Goal: Entertainment & Leisure: Browse casually

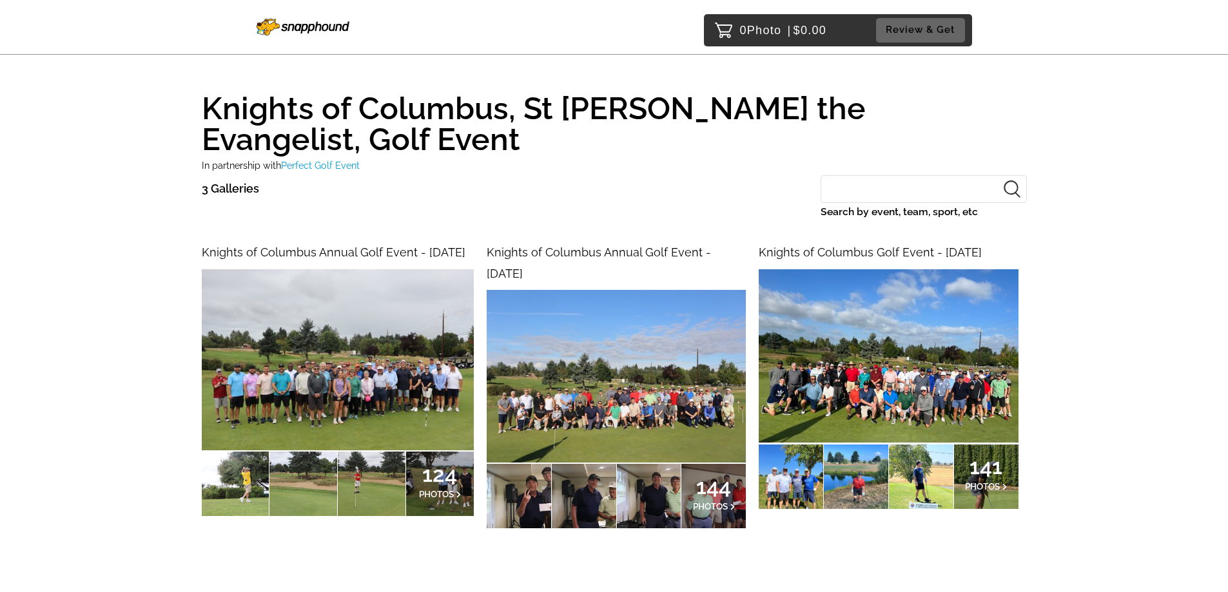
click at [319, 360] on img at bounding box center [338, 359] width 272 height 181
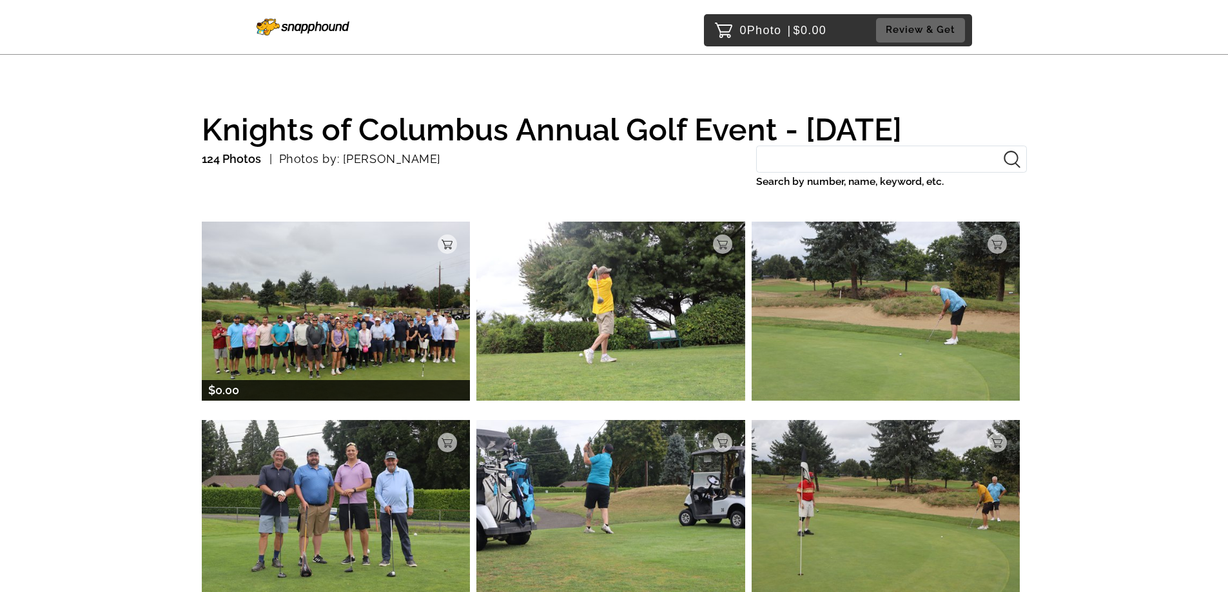
click at [216, 361] on img at bounding box center [336, 311] width 269 height 178
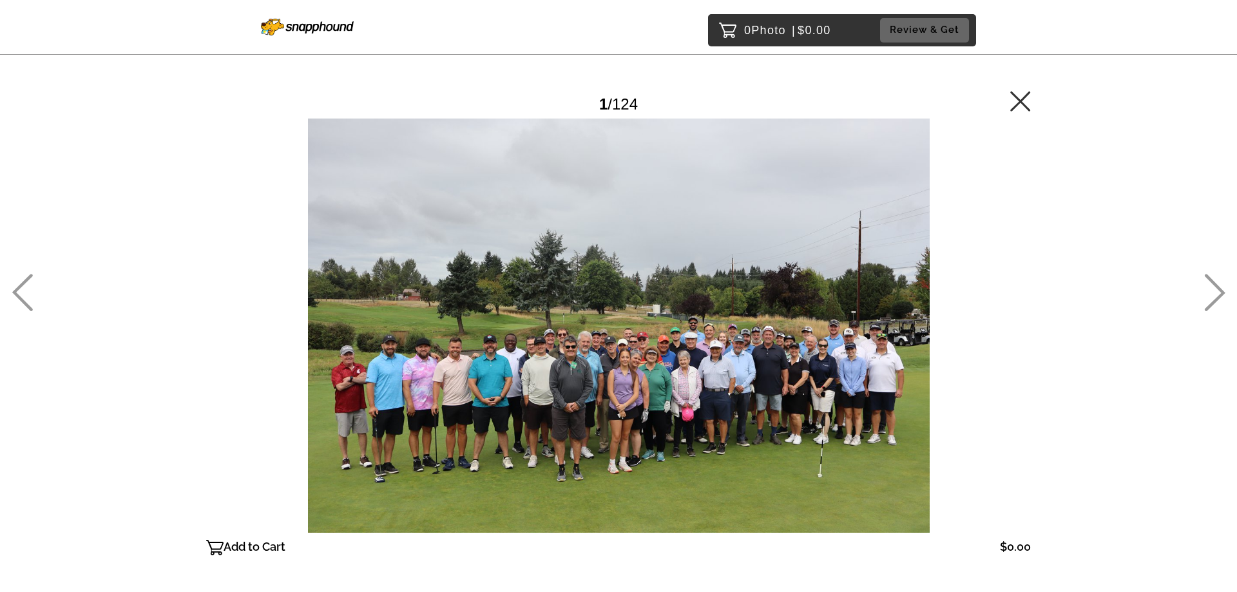
click at [1019, 101] on icon at bounding box center [1020, 101] width 20 height 20
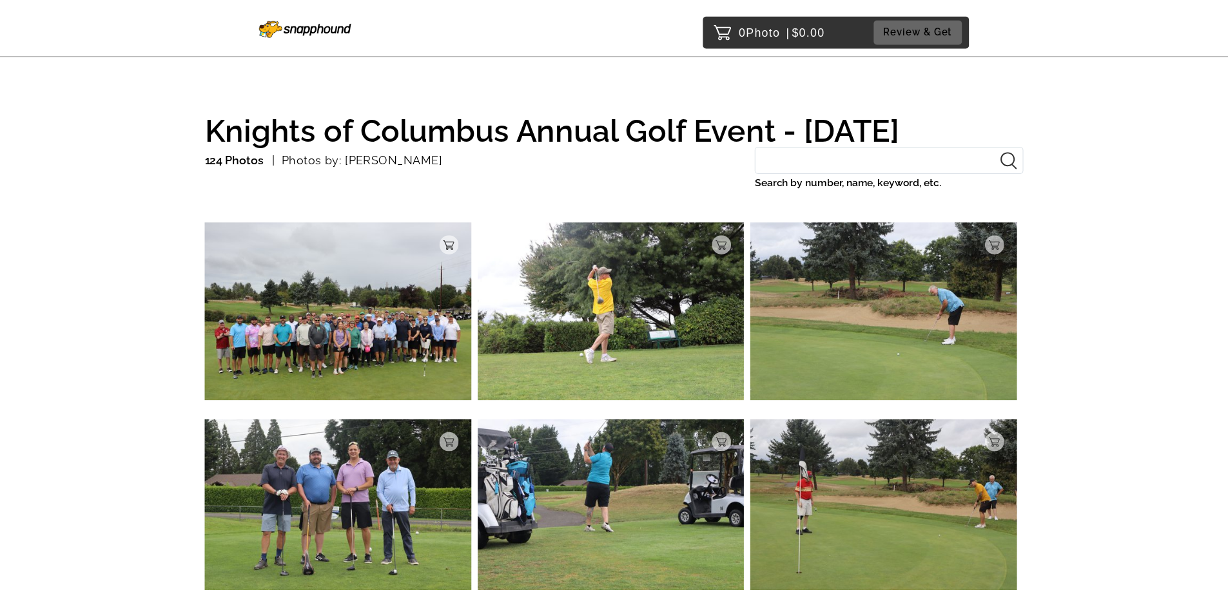
scroll to position [51, 0]
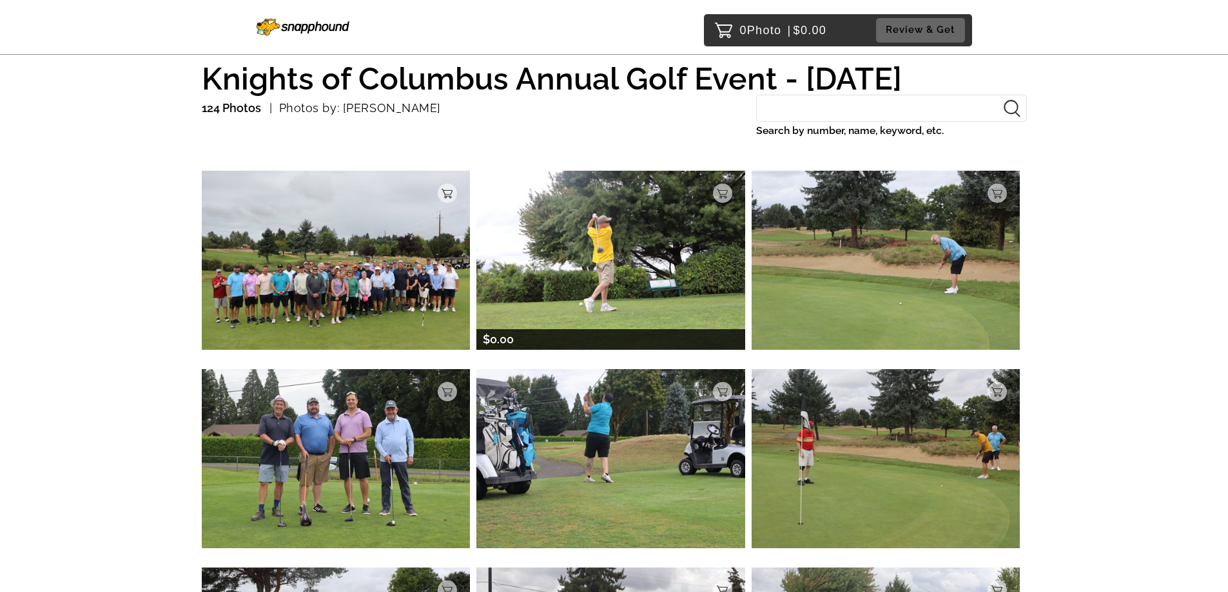
click at [613, 298] on img at bounding box center [610, 260] width 269 height 178
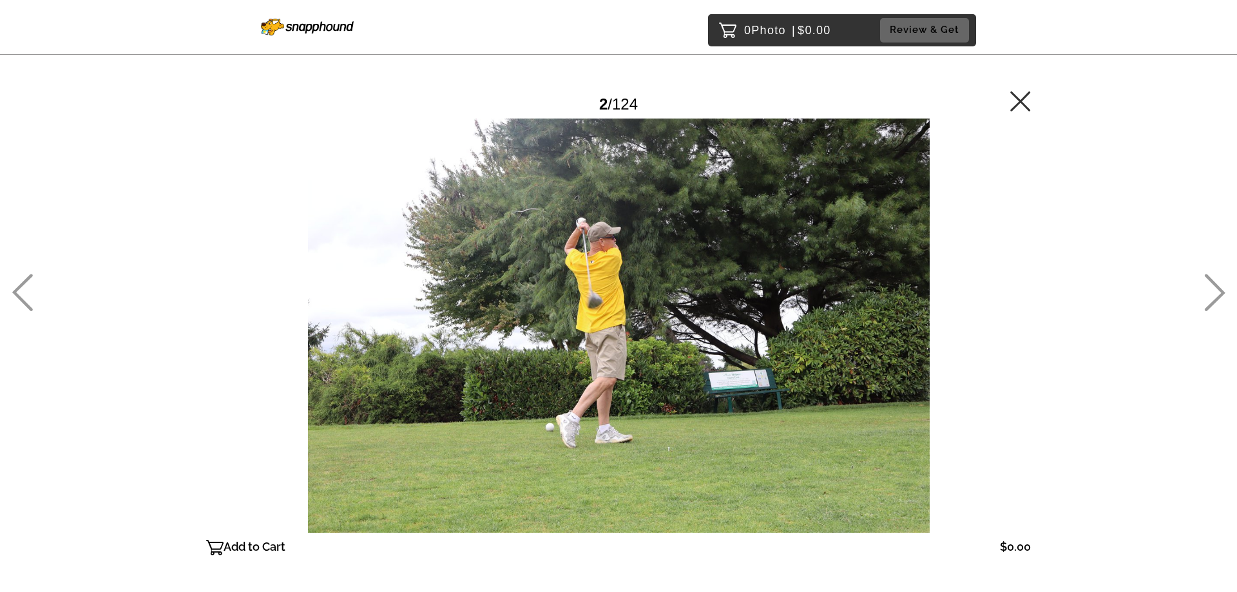
click at [1025, 99] on icon at bounding box center [1020, 101] width 21 height 21
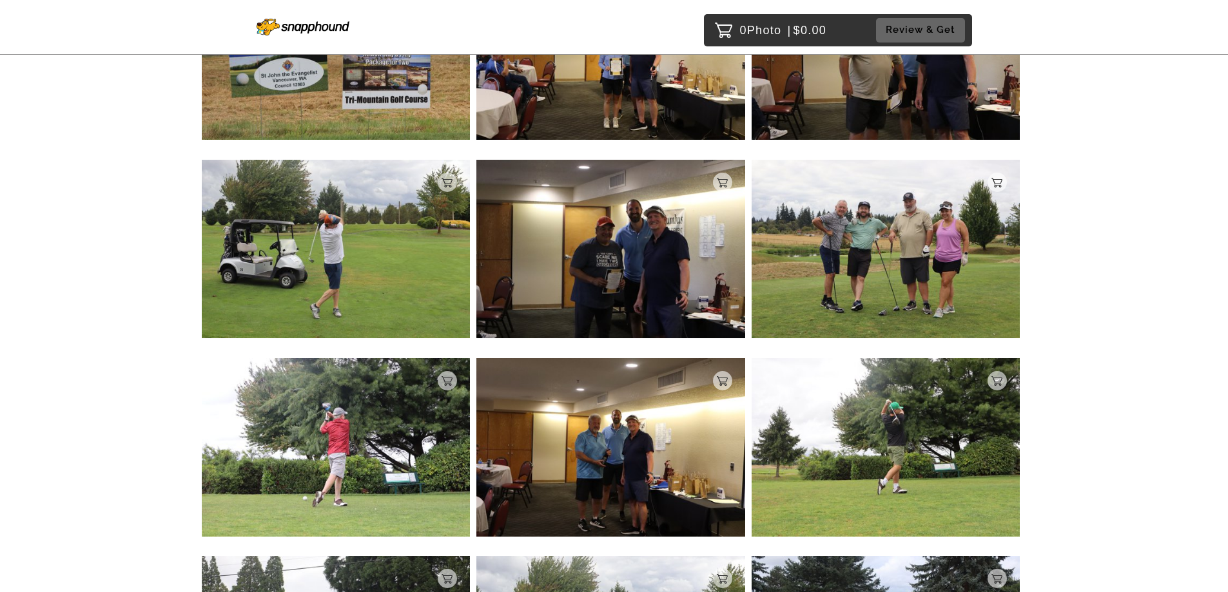
scroll to position [2048, 0]
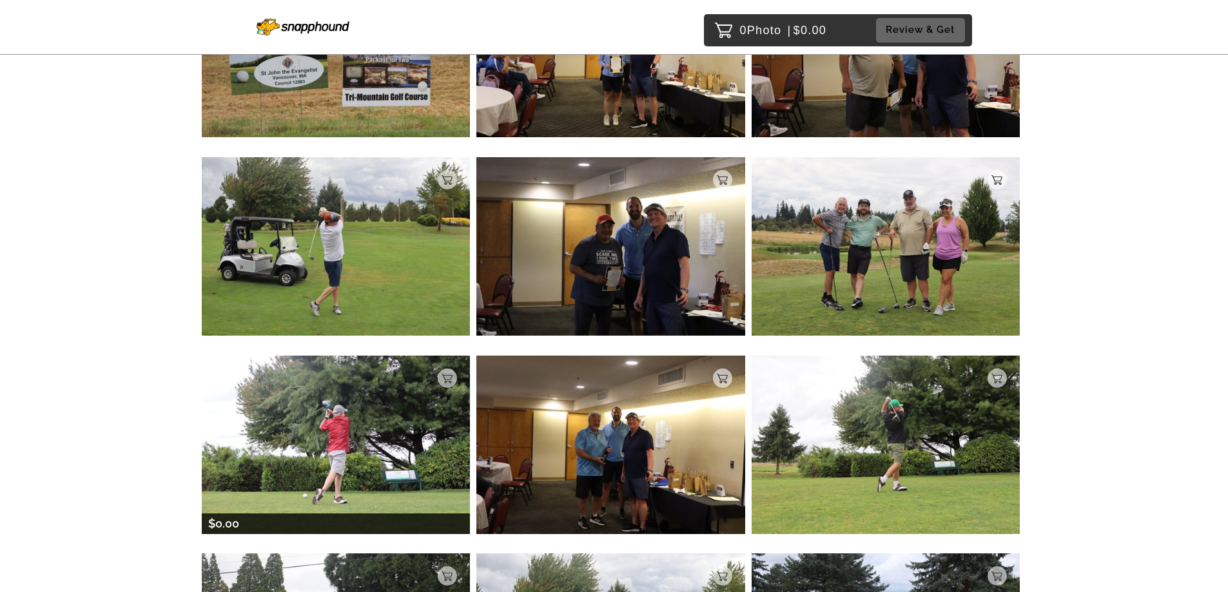
click at [323, 469] on img at bounding box center [336, 445] width 269 height 178
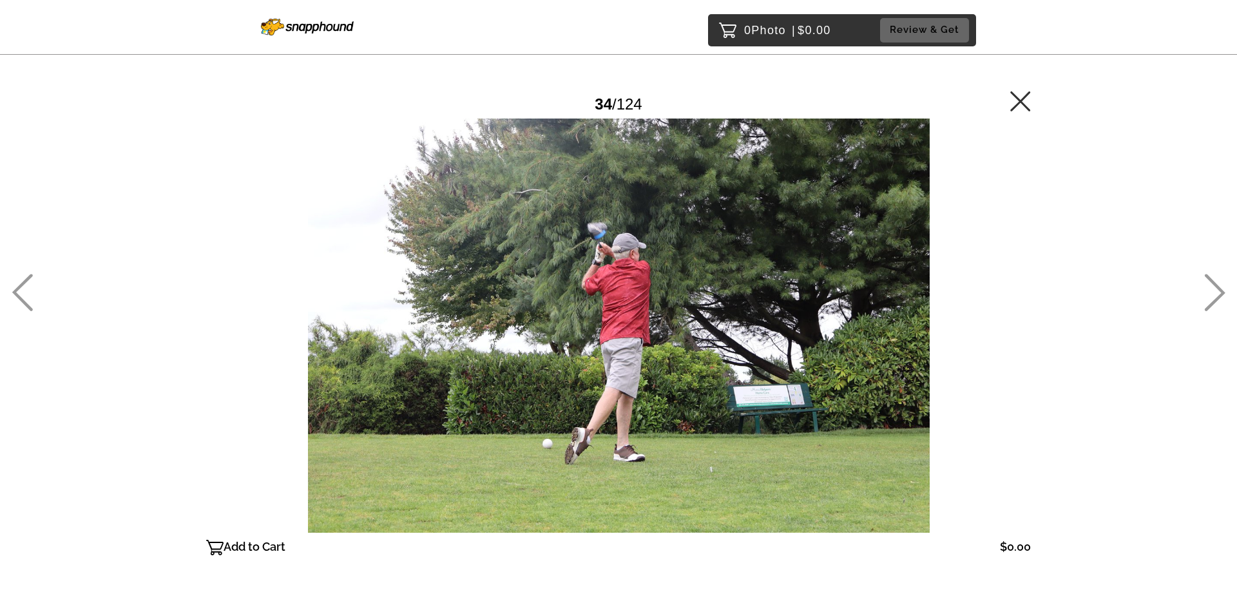
click at [1027, 102] on icon at bounding box center [1020, 101] width 21 height 21
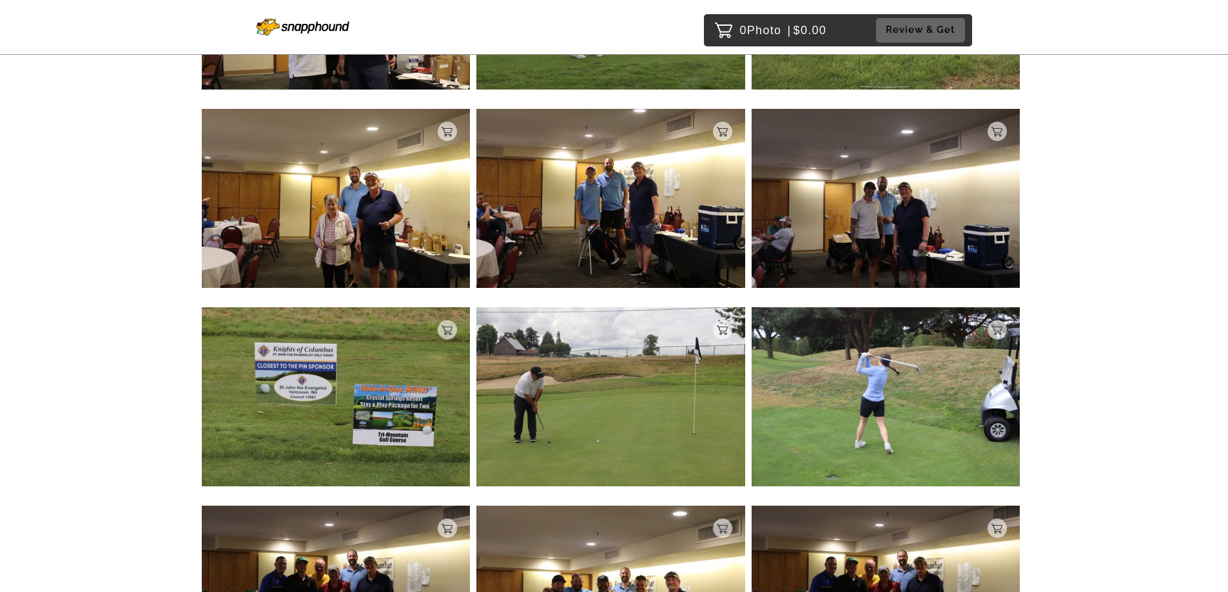
scroll to position [3154, 0]
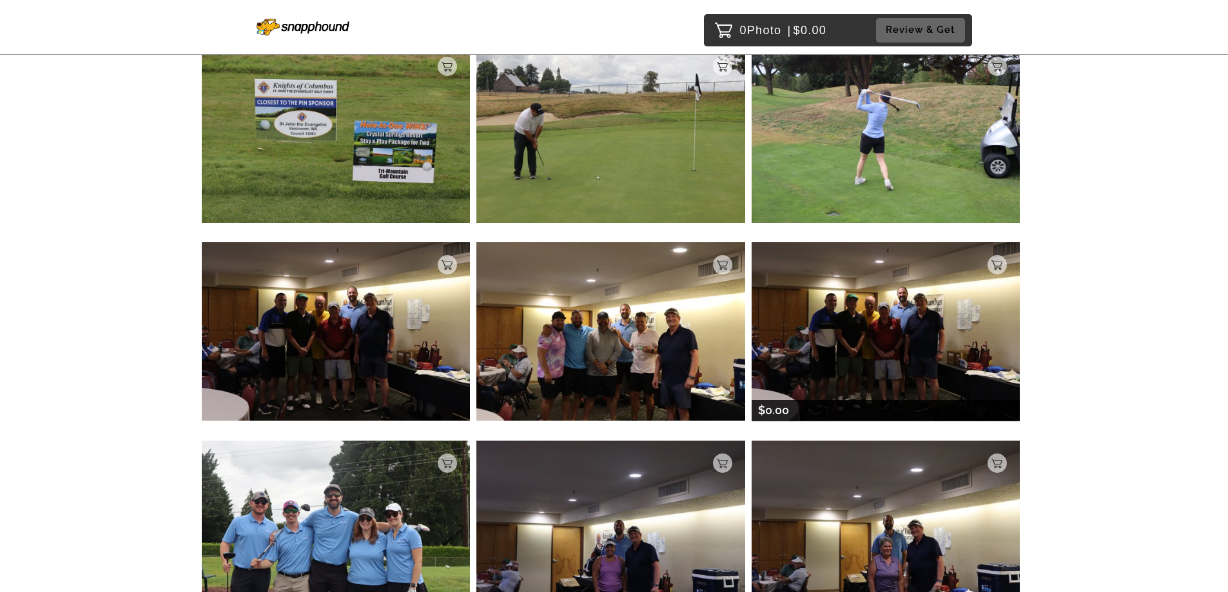
click at [890, 376] on img at bounding box center [885, 331] width 269 height 178
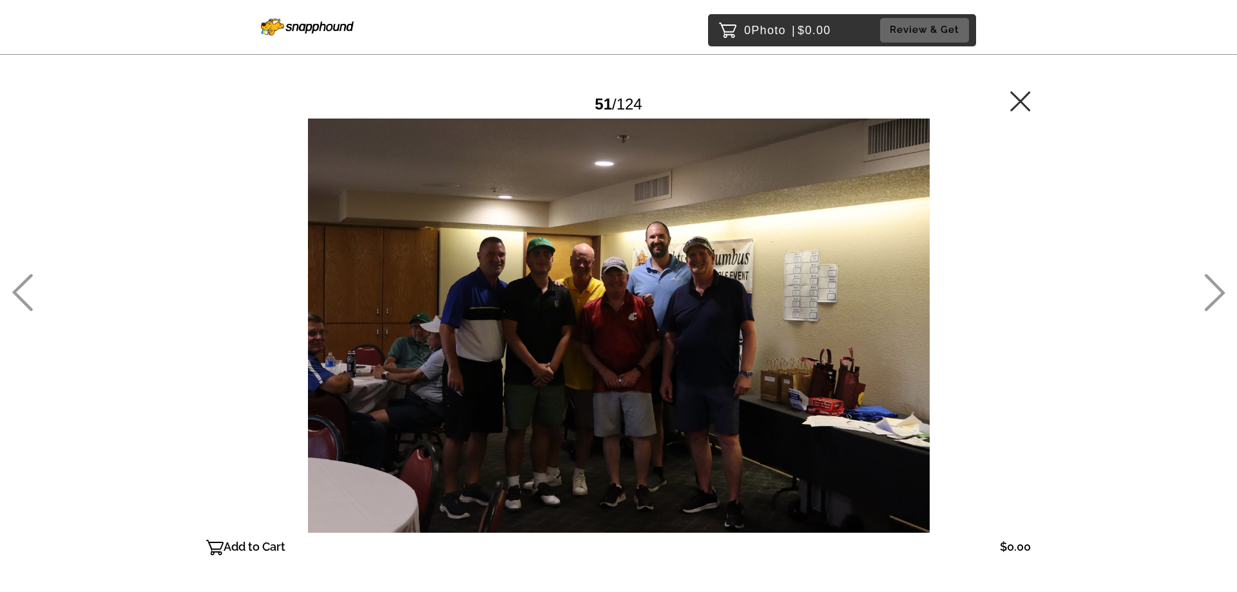
click at [1017, 101] on icon at bounding box center [1020, 101] width 21 height 21
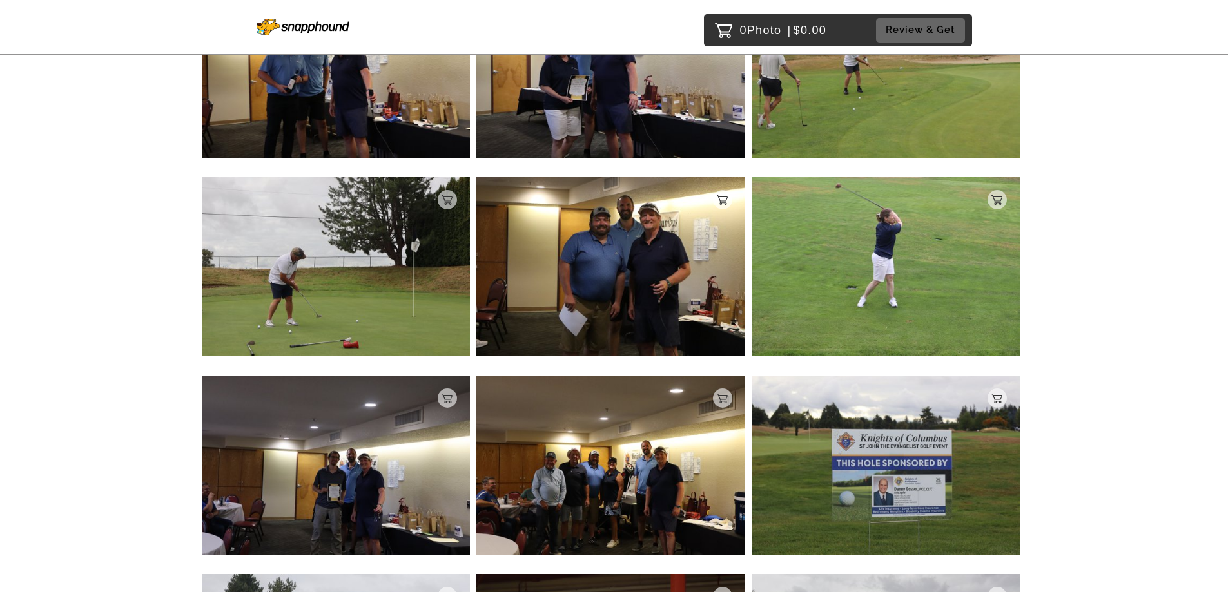
scroll to position [7117, 0]
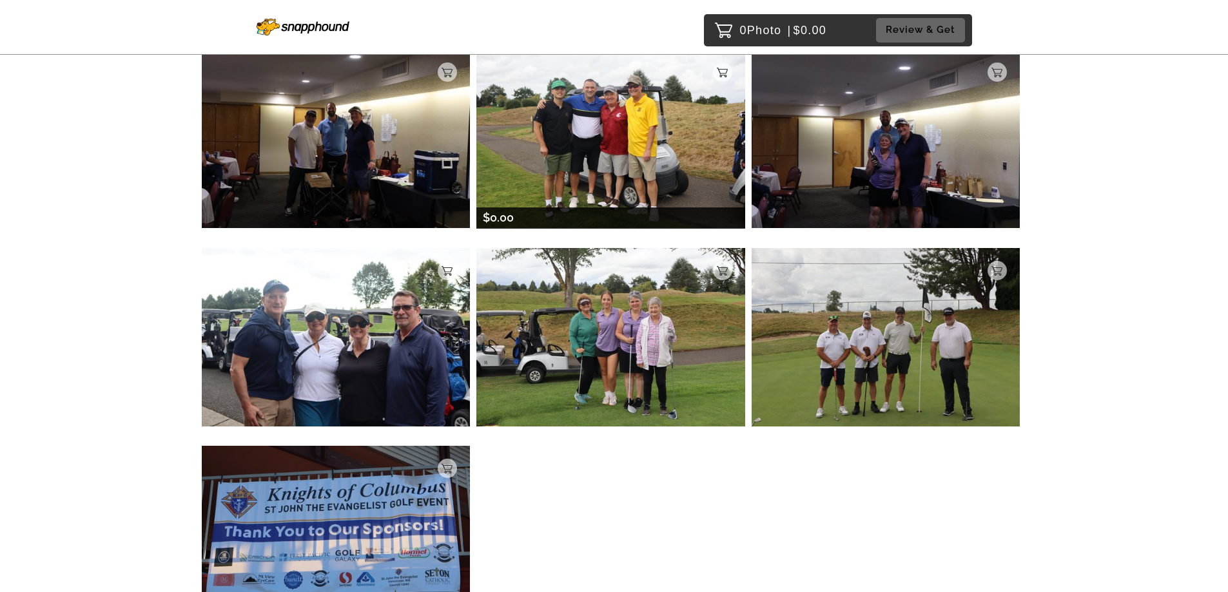
click at [593, 184] on img at bounding box center [610, 139] width 269 height 178
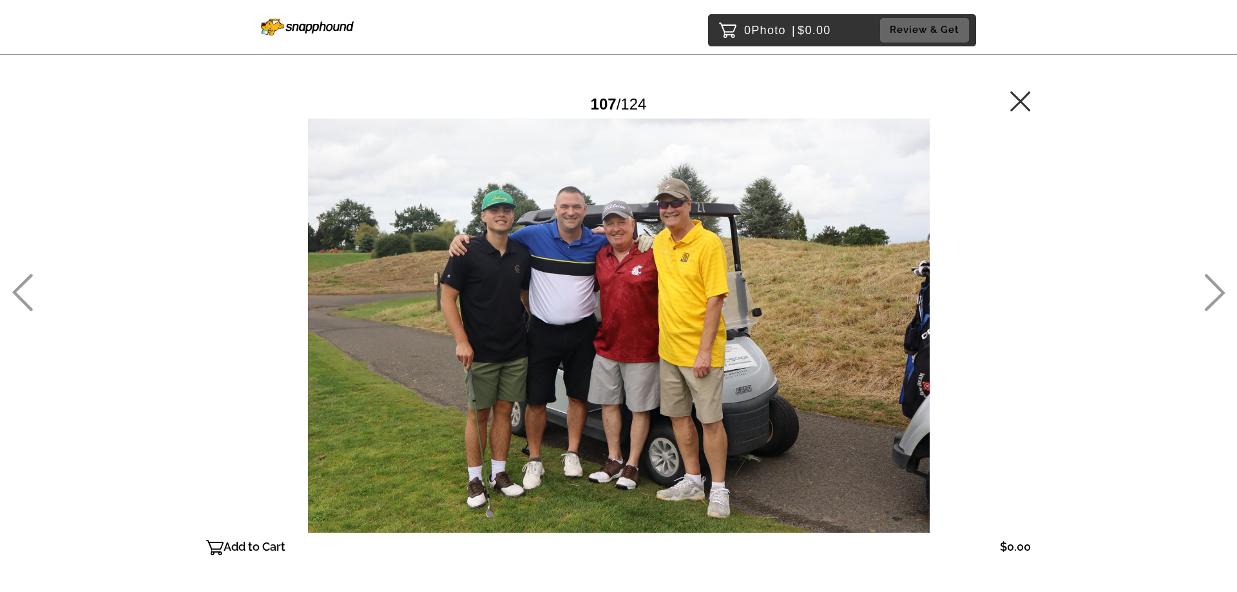
click at [1017, 102] on icon at bounding box center [1020, 101] width 21 height 21
